Goal: Information Seeking & Learning: Learn about a topic

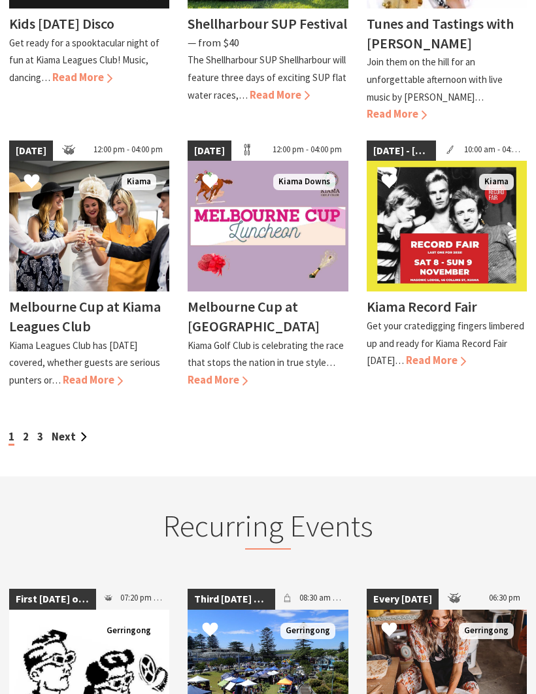
scroll to position [1068, 0]
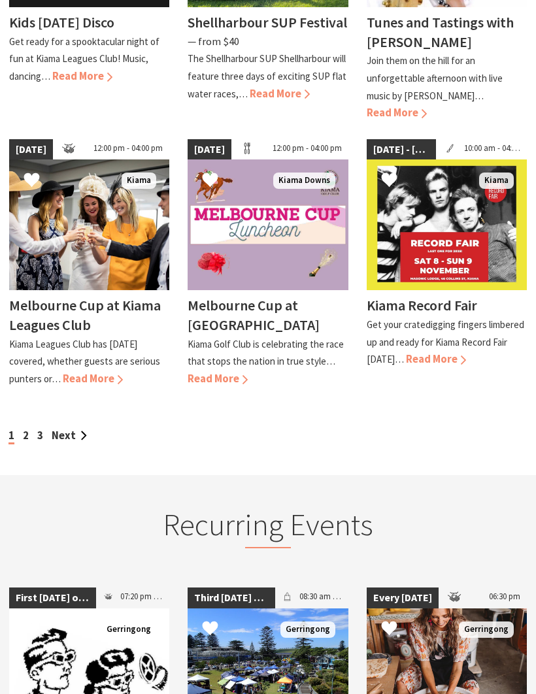
click at [66, 429] on link "Next" at bounding box center [69, 436] width 35 height 14
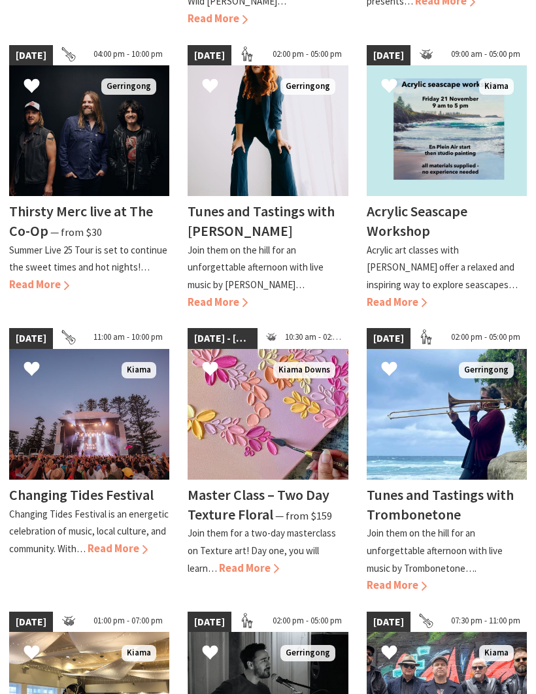
scroll to position [650, 0]
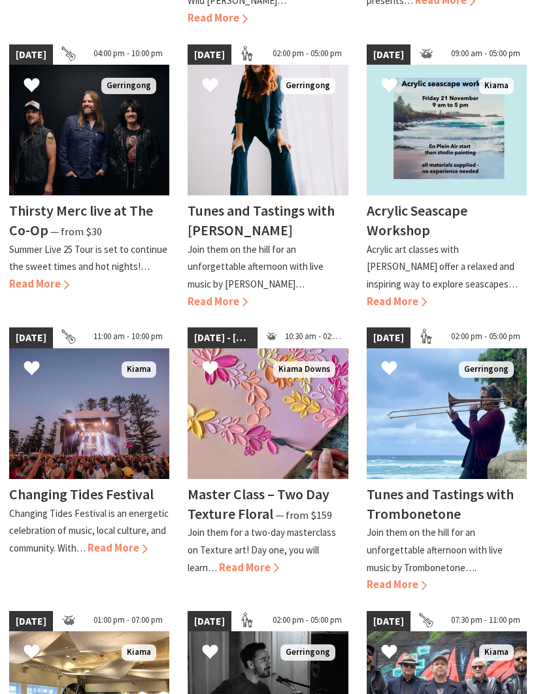
click at [35, 387] on img at bounding box center [89, 413] width 160 height 131
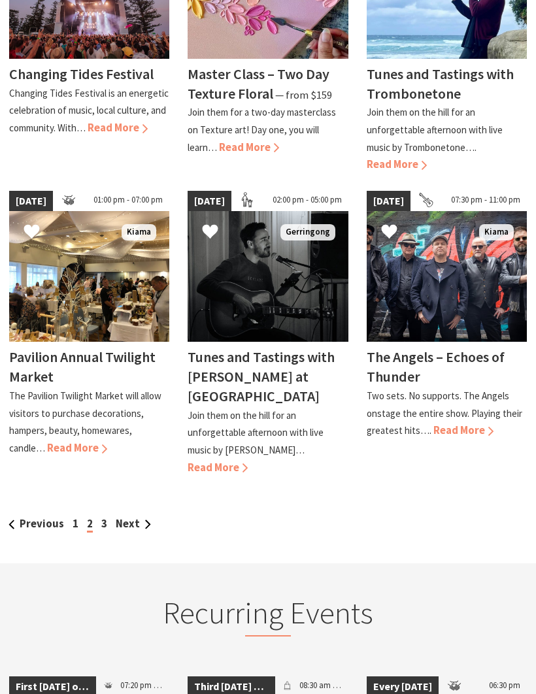
scroll to position [1071, 0]
click at [125, 517] on link "Next" at bounding box center [133, 524] width 35 height 14
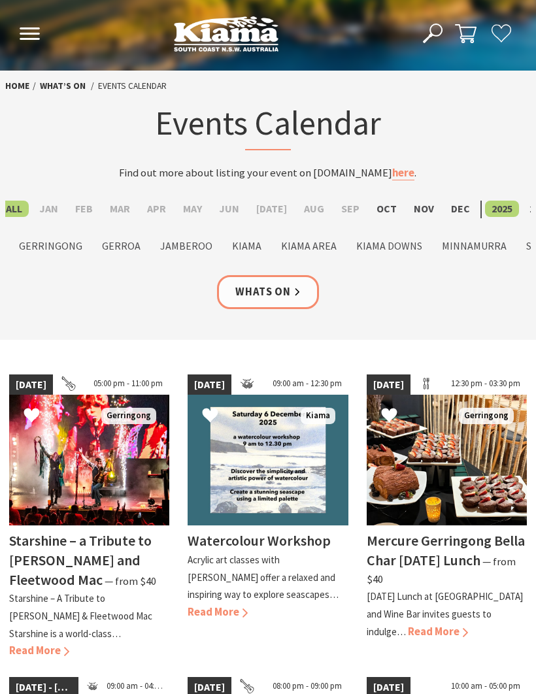
click at [238, 246] on label "Kiama" at bounding box center [247, 246] width 42 height 16
click at [0, 0] on input "Kiama" at bounding box center [0, 0] width 0 height 0
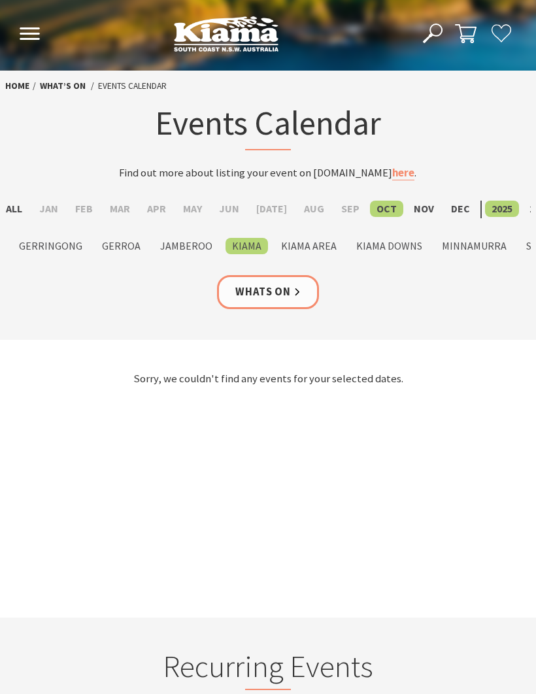
click at [301, 249] on label "Kiama Area" at bounding box center [309, 246] width 69 height 16
click at [0, 0] on input "Kiama Area" at bounding box center [0, 0] width 0 height 0
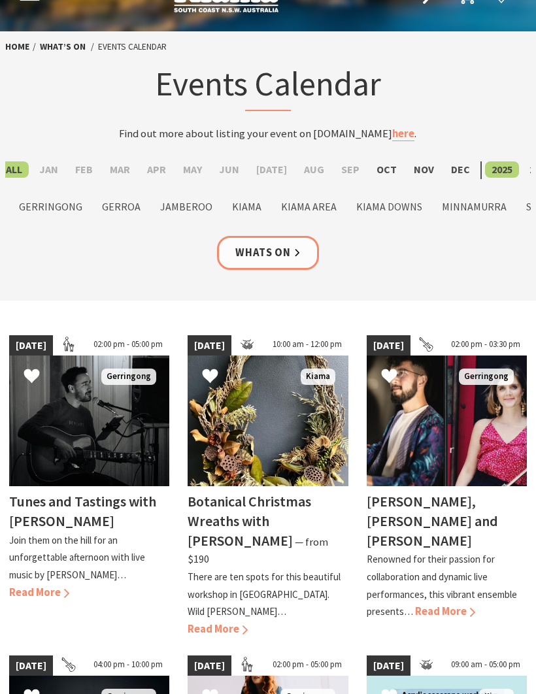
scroll to position [37, 0]
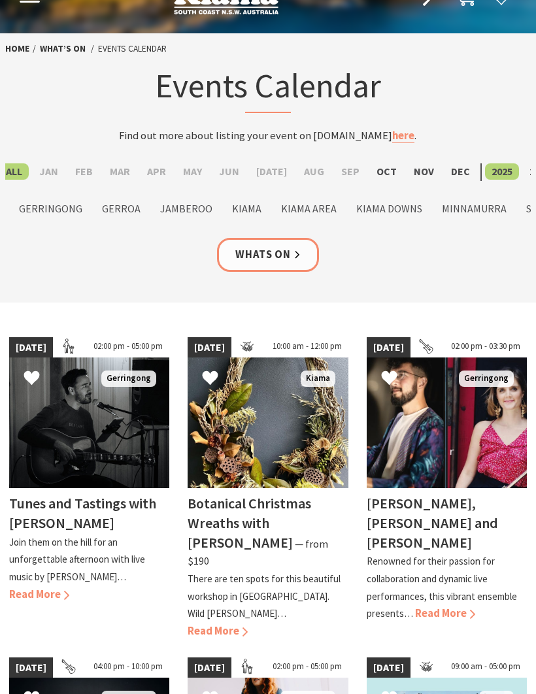
click at [379, 171] on label "Oct" at bounding box center [386, 172] width 33 height 16
click at [0, 0] on input "Oct" at bounding box center [0, 0] width 0 height 0
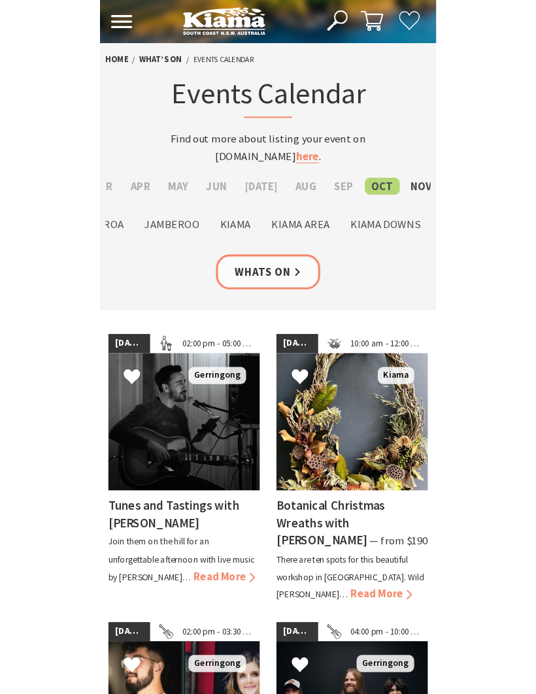
scroll to position [37, 0]
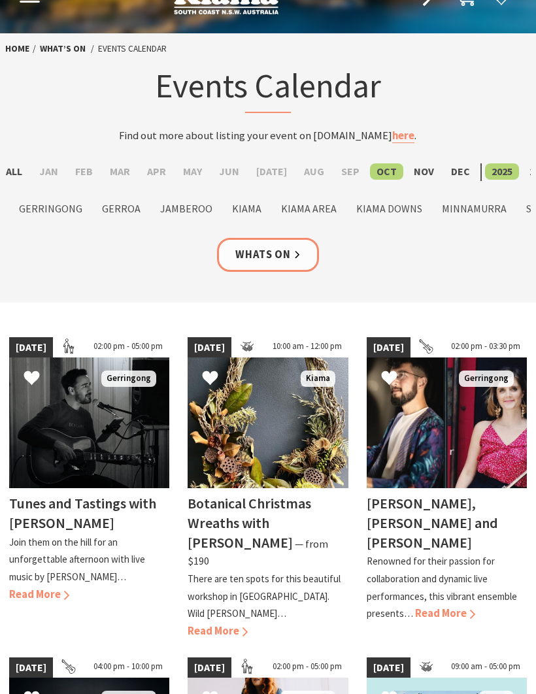
click at [463, 207] on label "Minnamurra" at bounding box center [474, 209] width 78 height 16
click at [0, 0] on input "Minnamurra" at bounding box center [0, 0] width 0 height 0
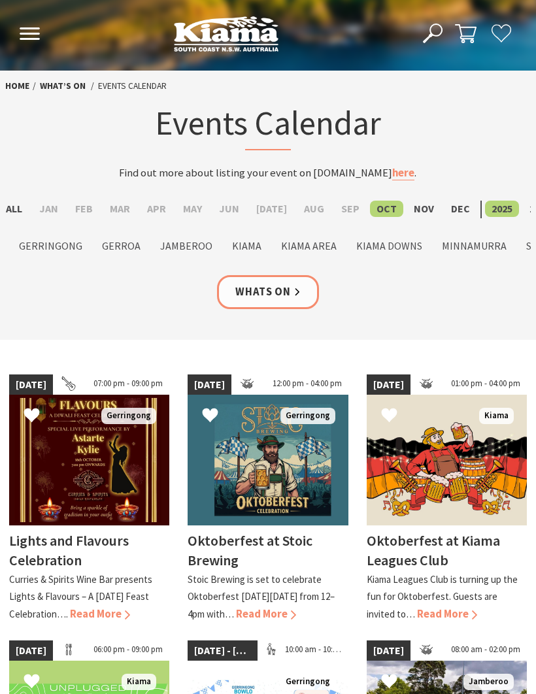
click at [439, 299] on div "Whats On" at bounding box center [268, 292] width 536 height 35
